Goal: Navigation & Orientation: Find specific page/section

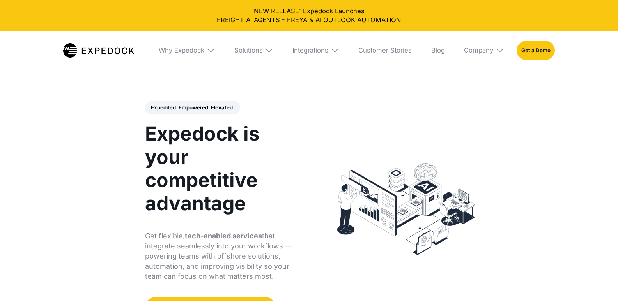
select select
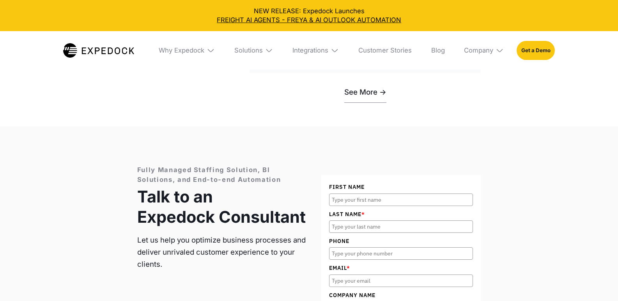
scroll to position [2463, 0]
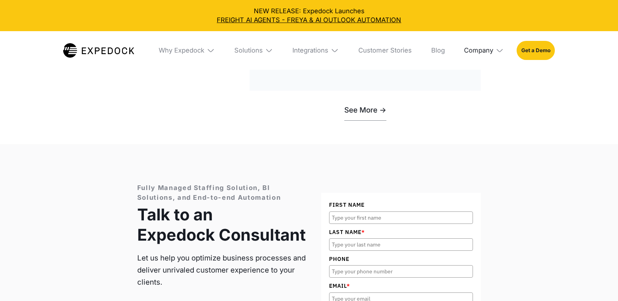
click at [482, 53] on div "Company" at bounding box center [478, 50] width 29 height 8
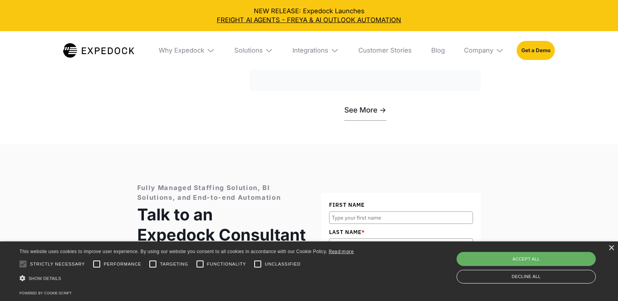
click at [536, 259] on div "Accept all" at bounding box center [525, 259] width 139 height 14
checkbox input "true"
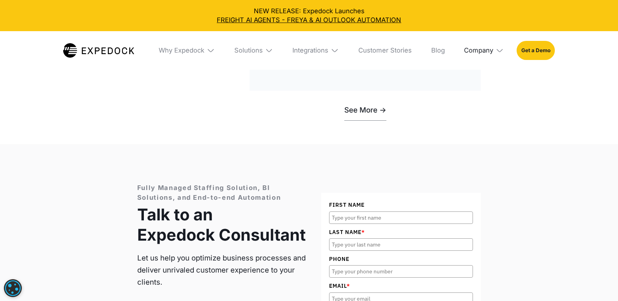
click at [493, 51] on div "Company" at bounding box center [478, 50] width 29 height 8
click at [475, 99] on link "Partners" at bounding box center [483, 101] width 53 height 21
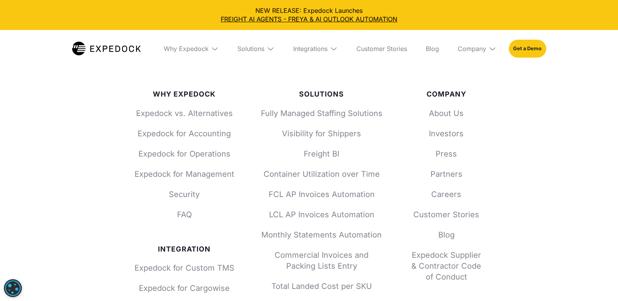
scroll to position [857, 0]
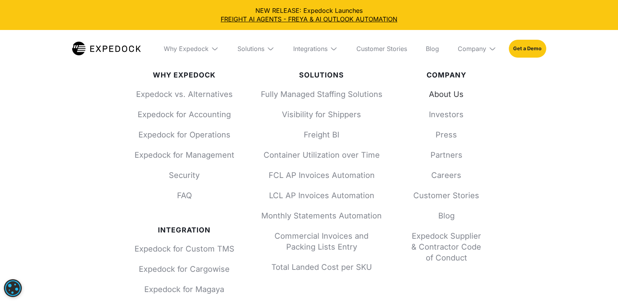
click at [448, 96] on link "About Us" at bounding box center [446, 94] width 75 height 11
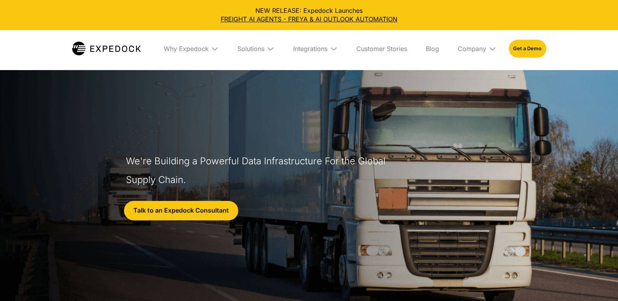
select select
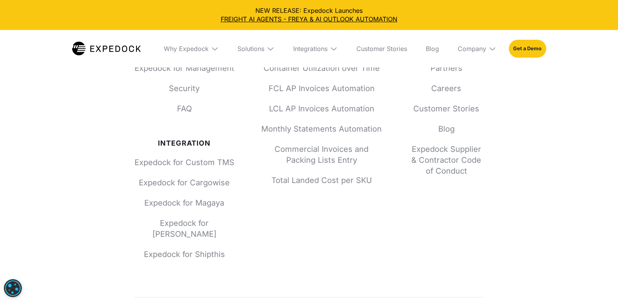
scroll to position [3530, 0]
